Goal: Navigation & Orientation: Find specific page/section

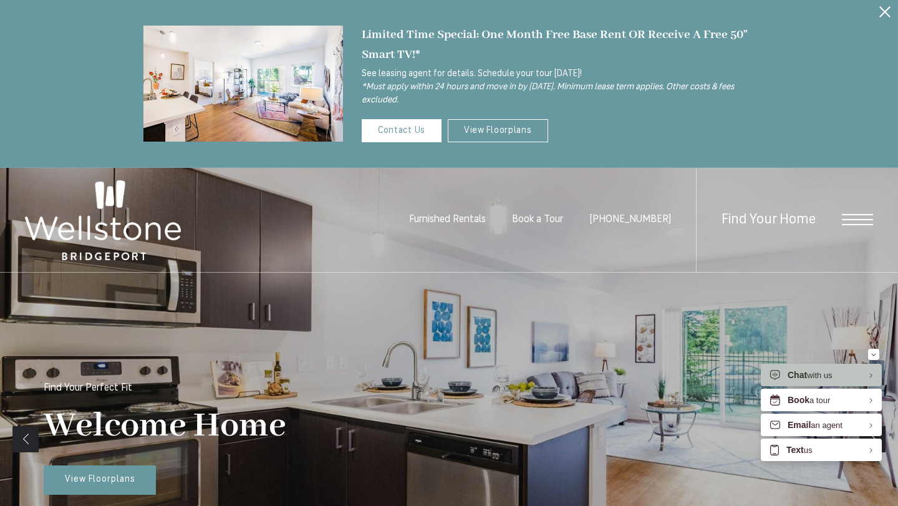
click at [113, 495] on div "Welcome Home Find Your Perfect Fit View Floorplans" at bounding box center [449, 438] width 811 height 333
click at [112, 486] on link "View Floorplans" at bounding box center [100, 480] width 112 height 30
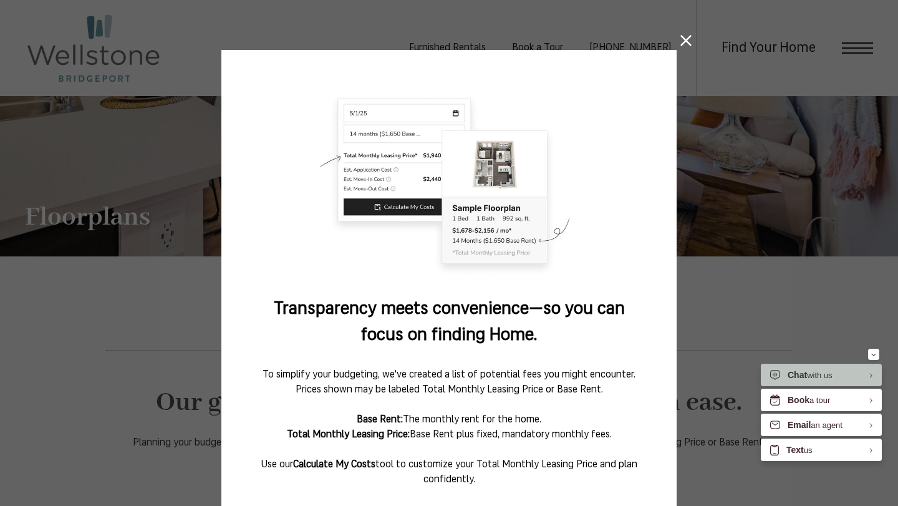
scroll to position [107, 0]
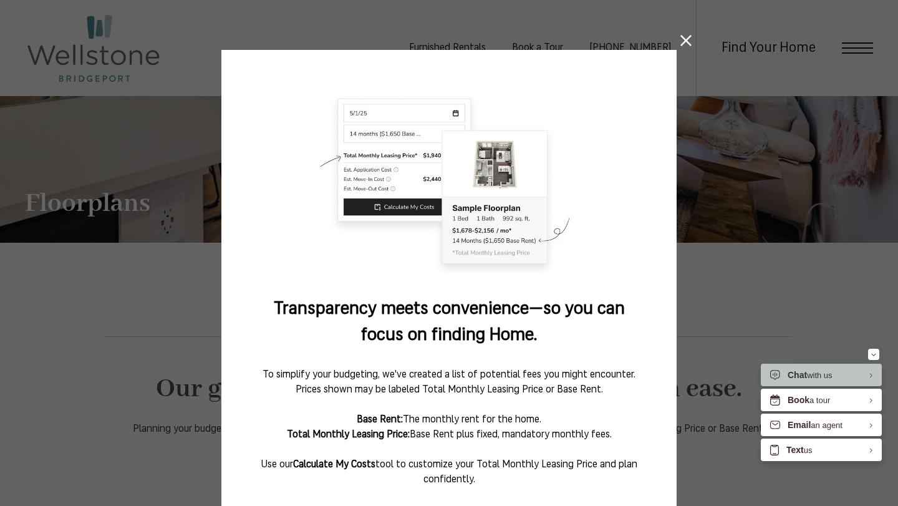
click at [687, 42] on icon at bounding box center [685, 40] width 11 height 11
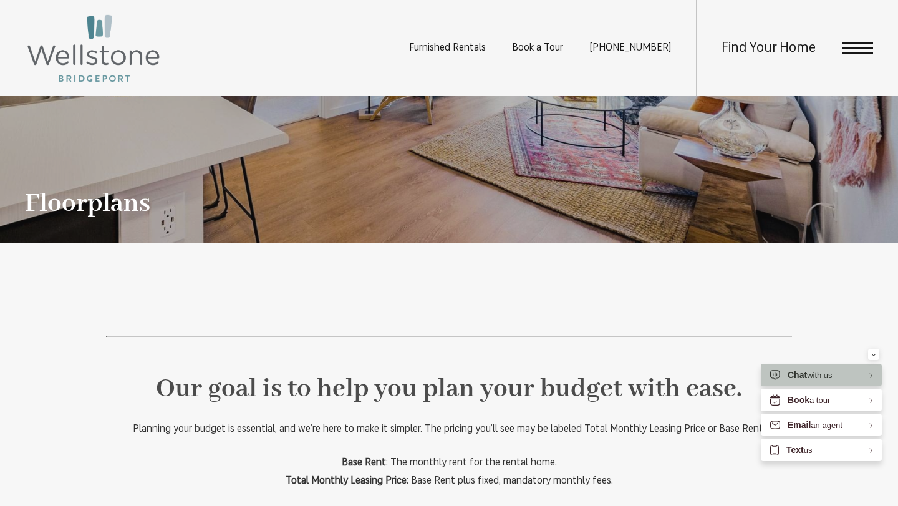
click at [858, 49] on span "Open Menu" at bounding box center [857, 47] width 31 height 11
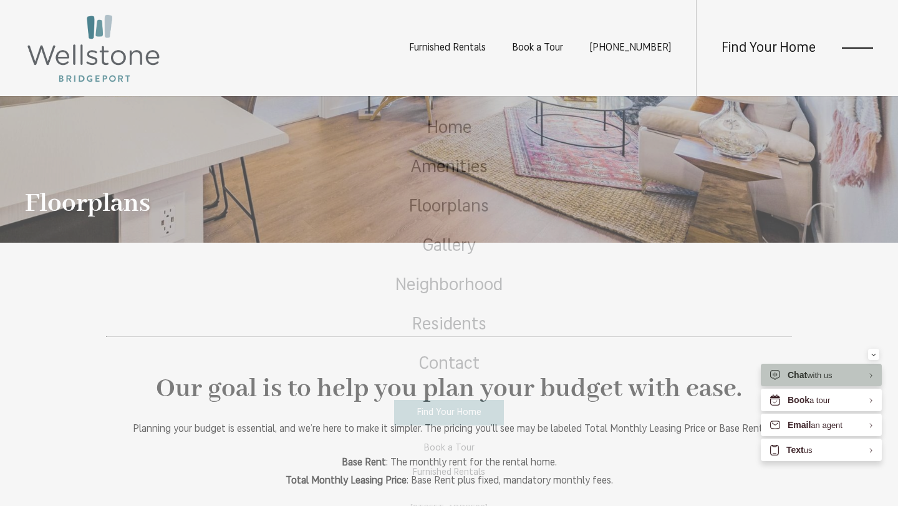
scroll to position [0, 0]
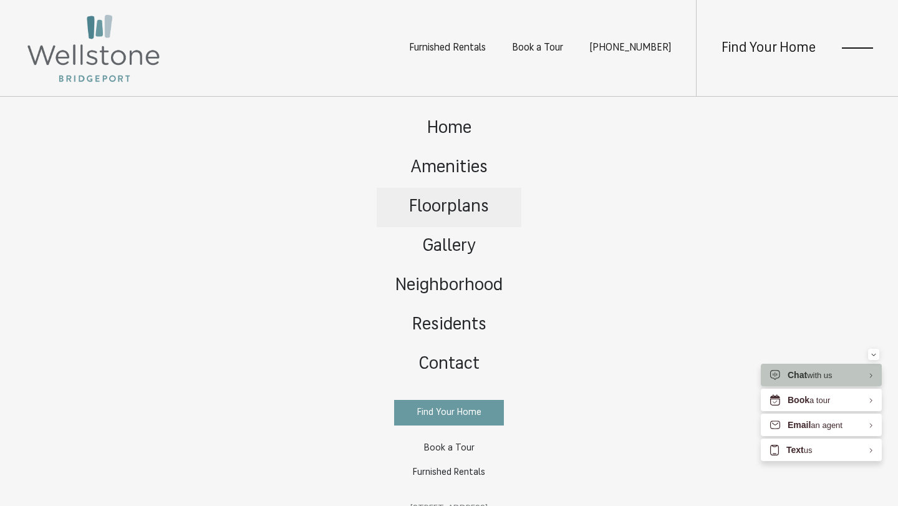
click at [441, 195] on link "Floorplans" at bounding box center [449, 207] width 145 height 39
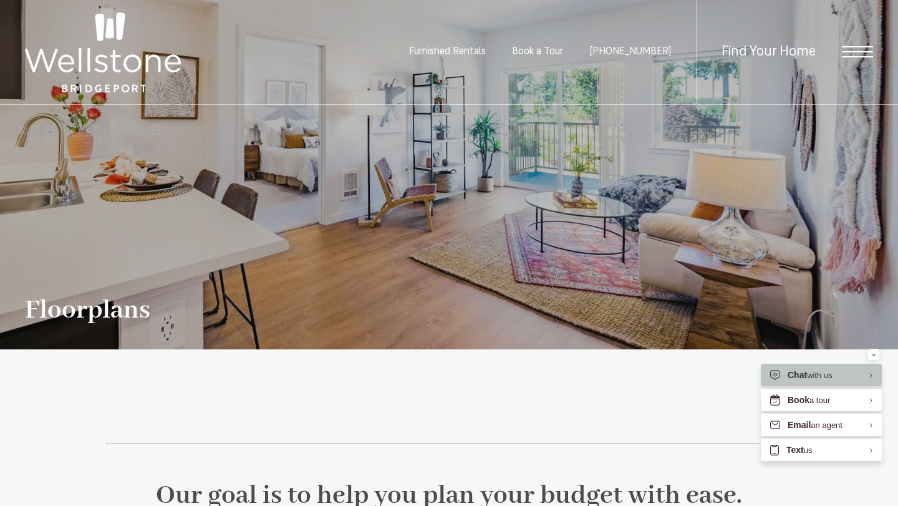
click at [880, 51] on div "Furnished Rentals Book a Tour (253) 400-3144 Find Your Home" at bounding box center [449, 52] width 898 height 105
click at [849, 44] on div "Find Your Home" at bounding box center [784, 52] width 177 height 104
click at [850, 58] on div "Find Your Home" at bounding box center [784, 52] width 177 height 104
click at [857, 42] on div "Find Your Home" at bounding box center [784, 52] width 177 height 104
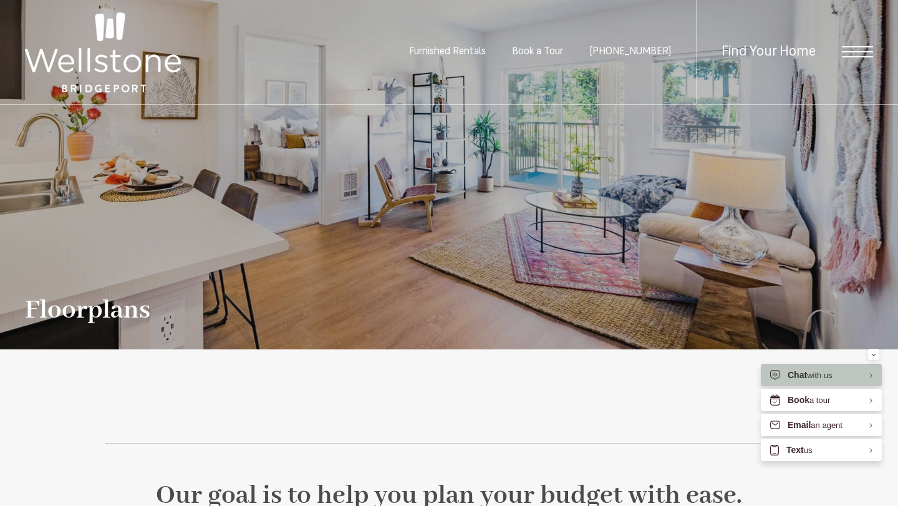
click at [857, 53] on span "Open Menu" at bounding box center [857, 51] width 31 height 11
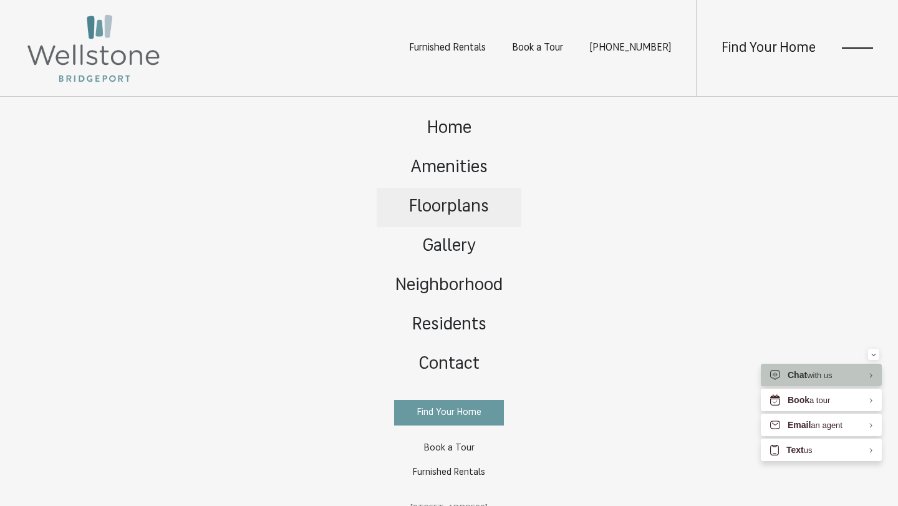
click at [453, 208] on span "Floorplans" at bounding box center [449, 206] width 80 height 17
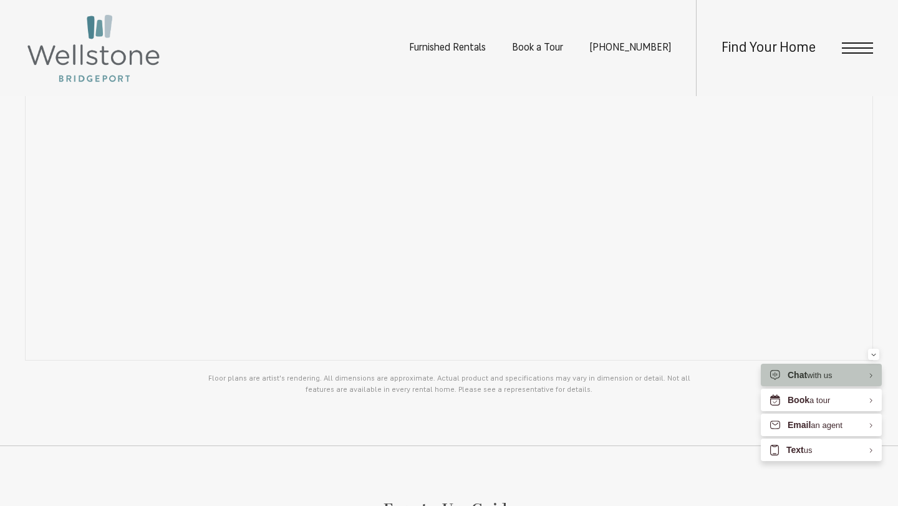
scroll to position [998, 0]
